Goal: Book appointment/travel/reservation

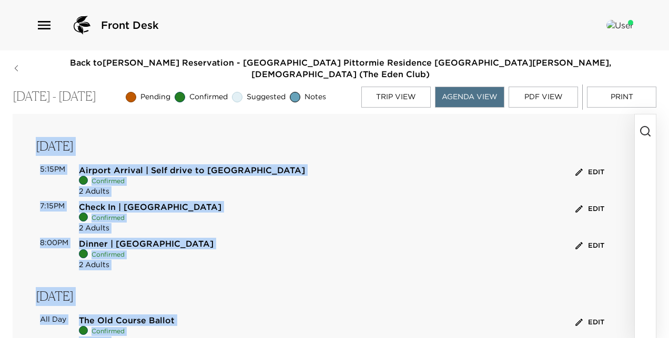
scroll to position [1143, 0]
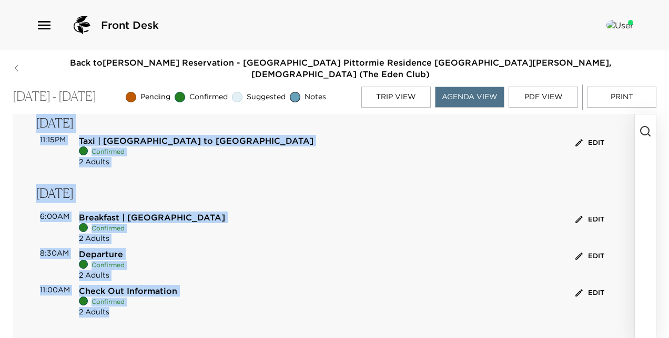
click at [246, 249] on div "Departure Confirmed 2 Adults Edit" at bounding box center [343, 265] width 528 height 33
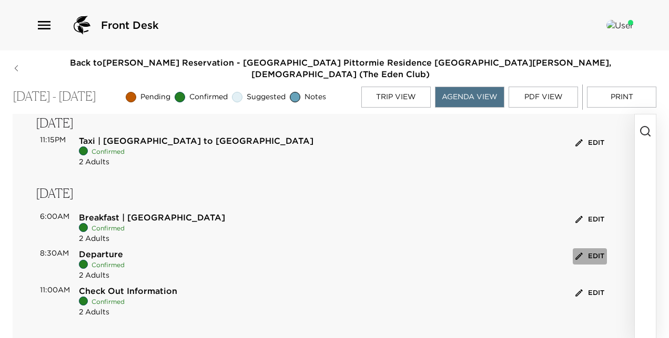
click at [593, 249] on button "Edit" at bounding box center [589, 257] width 34 height 16
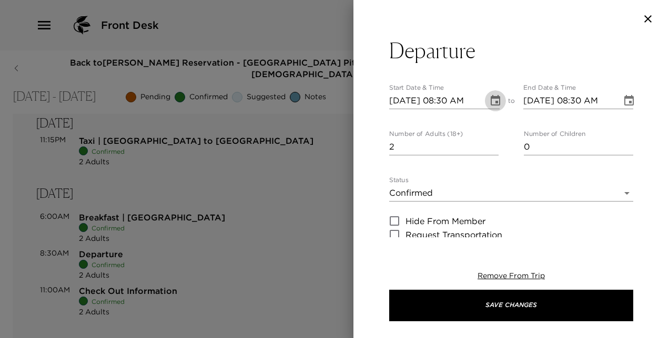
click at [490, 99] on icon "Choose date, selected date is Sep 9, 2025" at bounding box center [495, 101] width 13 height 13
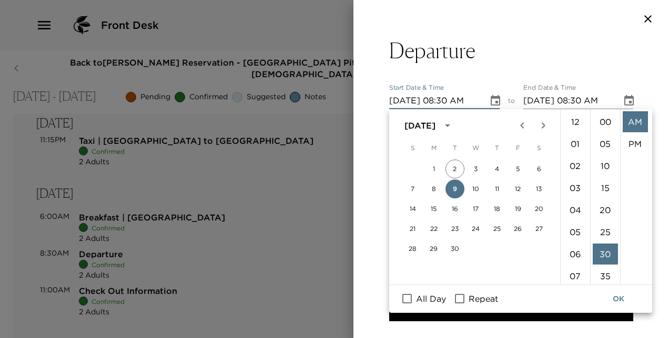
scroll to position [132, 0]
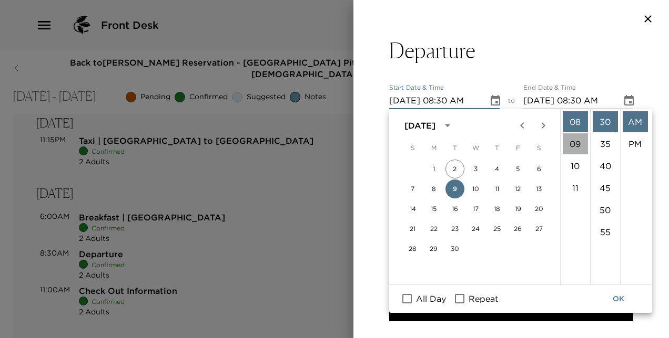
click at [571, 145] on li "09" at bounding box center [574, 143] width 25 height 21
type input "[DATE] 09:30 AM"
click at [624, 105] on icon "Choose date, selected date is Sep 9, 2025" at bounding box center [628, 100] width 9 height 11
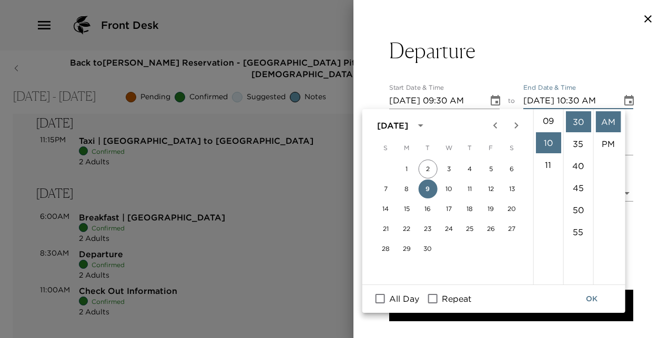
scroll to position [179, 0]
click at [548, 139] on li "09" at bounding box center [547, 141] width 25 height 21
type input "[DATE] 09:30 AM"
click at [589, 294] on button "OK" at bounding box center [591, 299] width 34 height 19
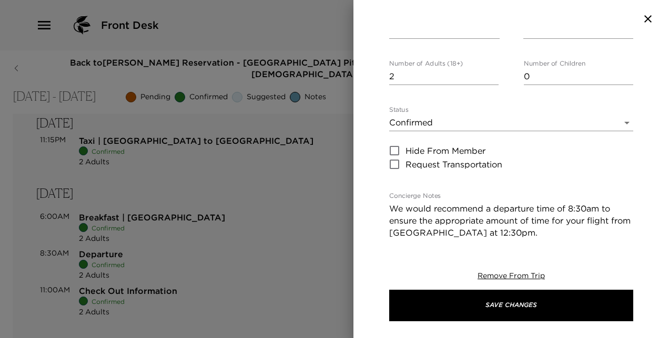
scroll to position [85, 0]
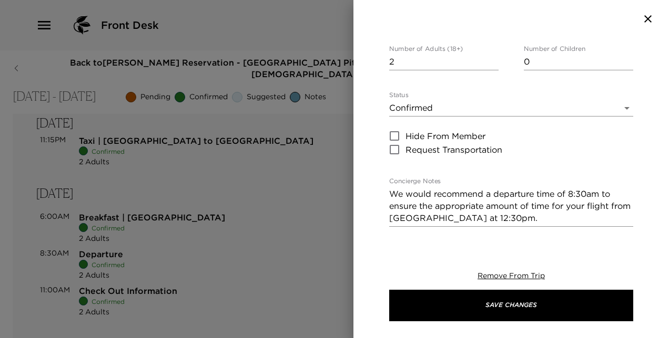
click at [571, 194] on textarea "We would recommend a departure time of 8:30am to ensure the appropriate amount …" at bounding box center [511, 206] width 244 height 36
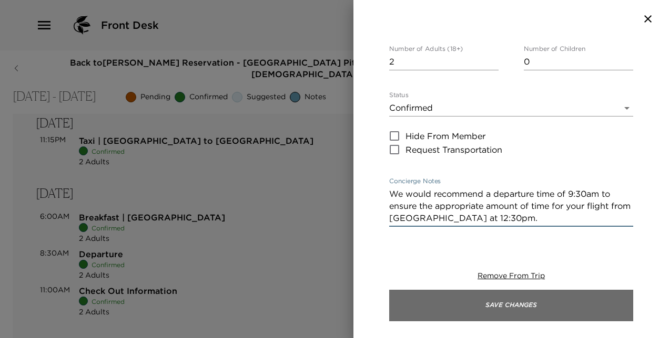
type textarea "We would recommend a departure time of 9:30am to ensure the appropriate amount …"
click at [566, 301] on button "Save Changes" at bounding box center [511, 306] width 244 height 32
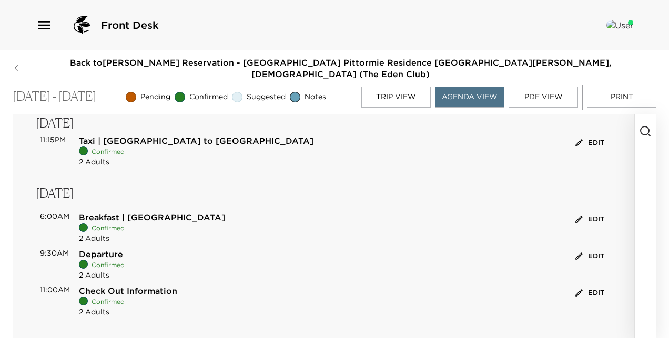
scroll to position [1106, 0]
